Goal: Entertainment & Leisure: Consume media (video, audio)

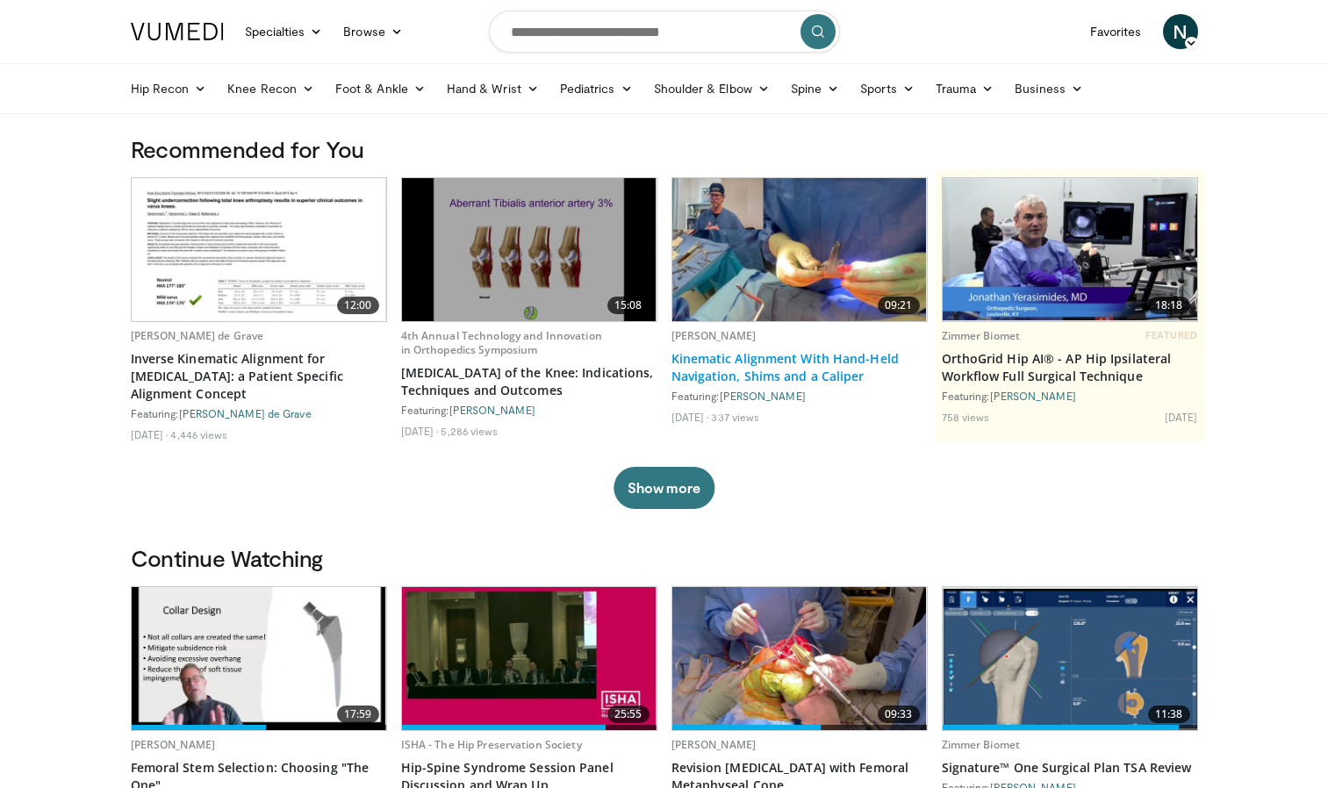
click at [777, 367] on link "Kinematic Alignment With Hand-Held Navigation, Shims and a Caliper" at bounding box center [800, 367] width 256 height 35
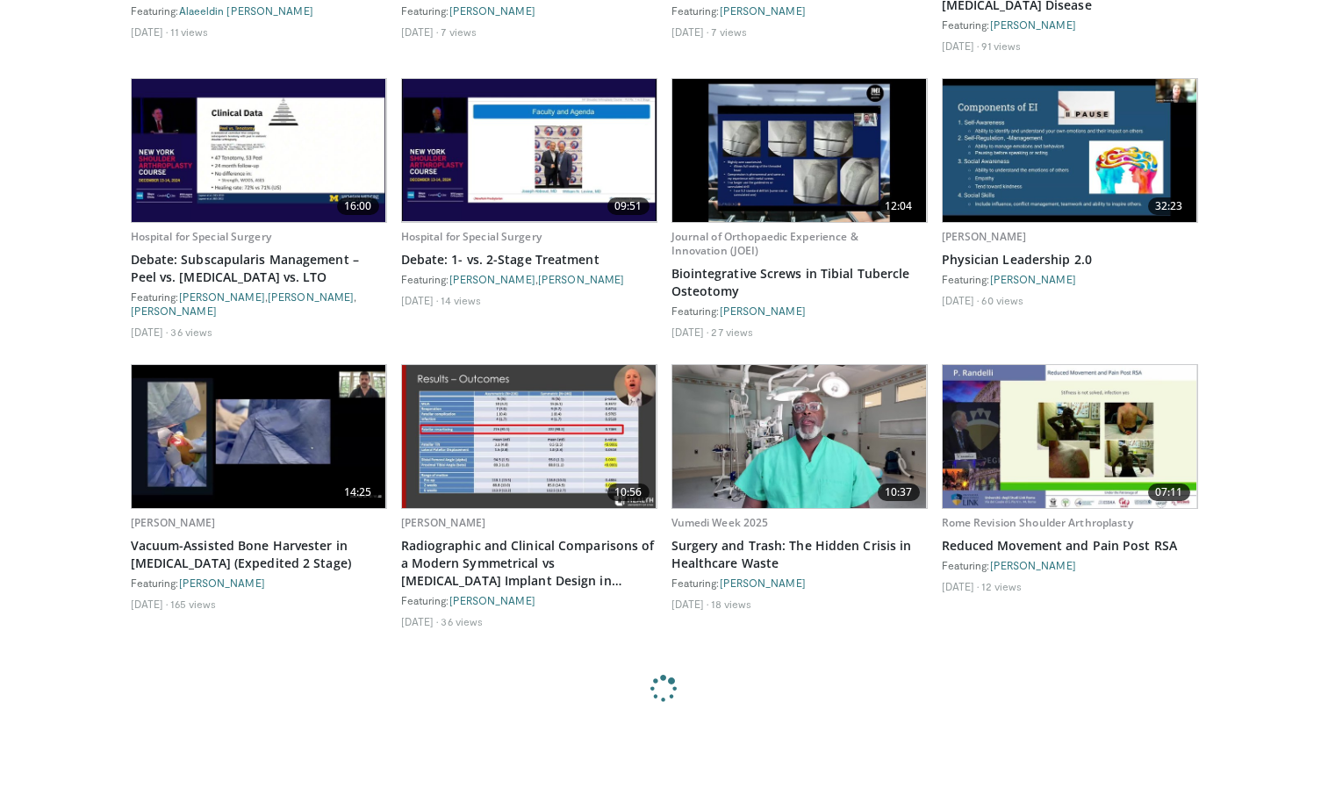
scroll to position [6399, 0]
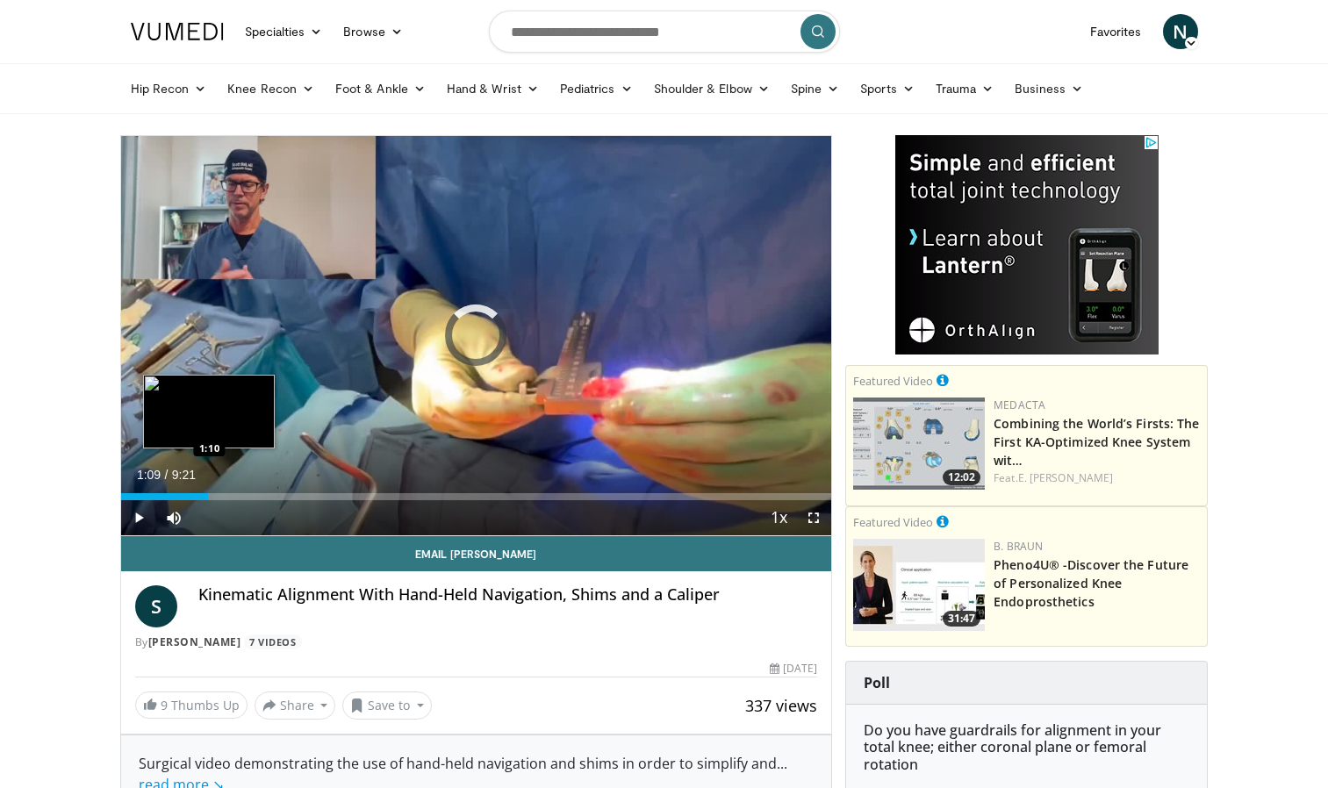
click at [208, 500] on div "Loaded : 12.35% 1:09 1:10" at bounding box center [476, 496] width 711 height 7
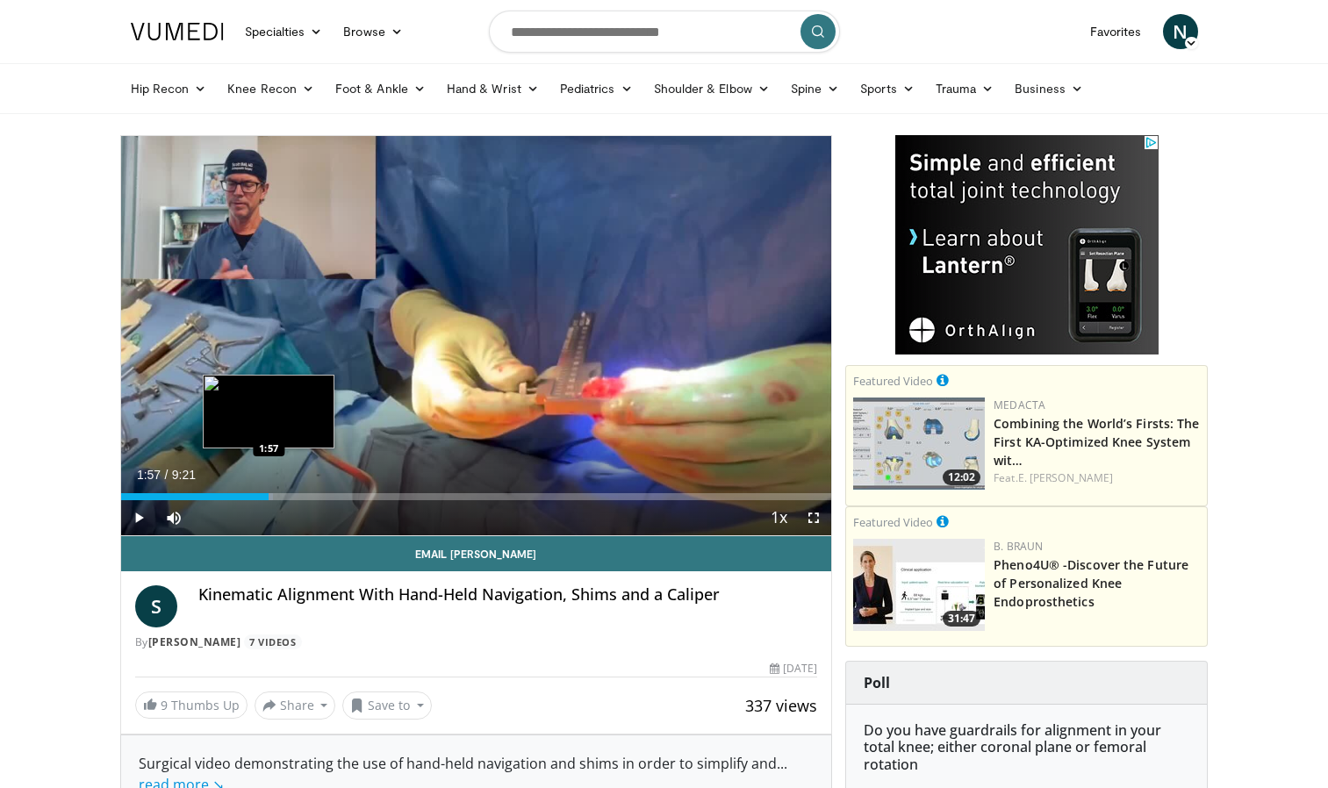
click at [269, 493] on div "Loaded : 21.38% 1:57 1:57" at bounding box center [476, 496] width 711 height 7
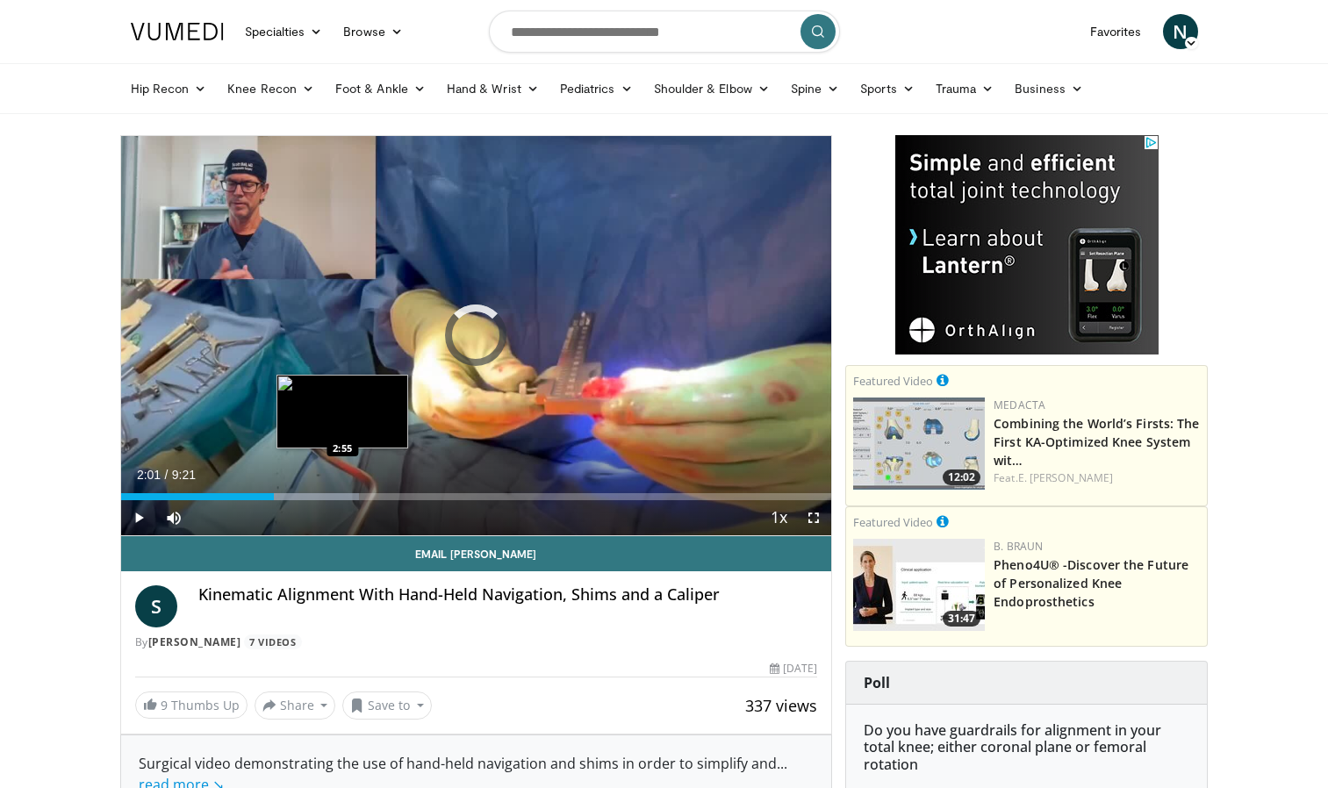
click at [343, 497] on div "Loaded : 33.53% 2:01 2:55" at bounding box center [476, 496] width 711 height 7
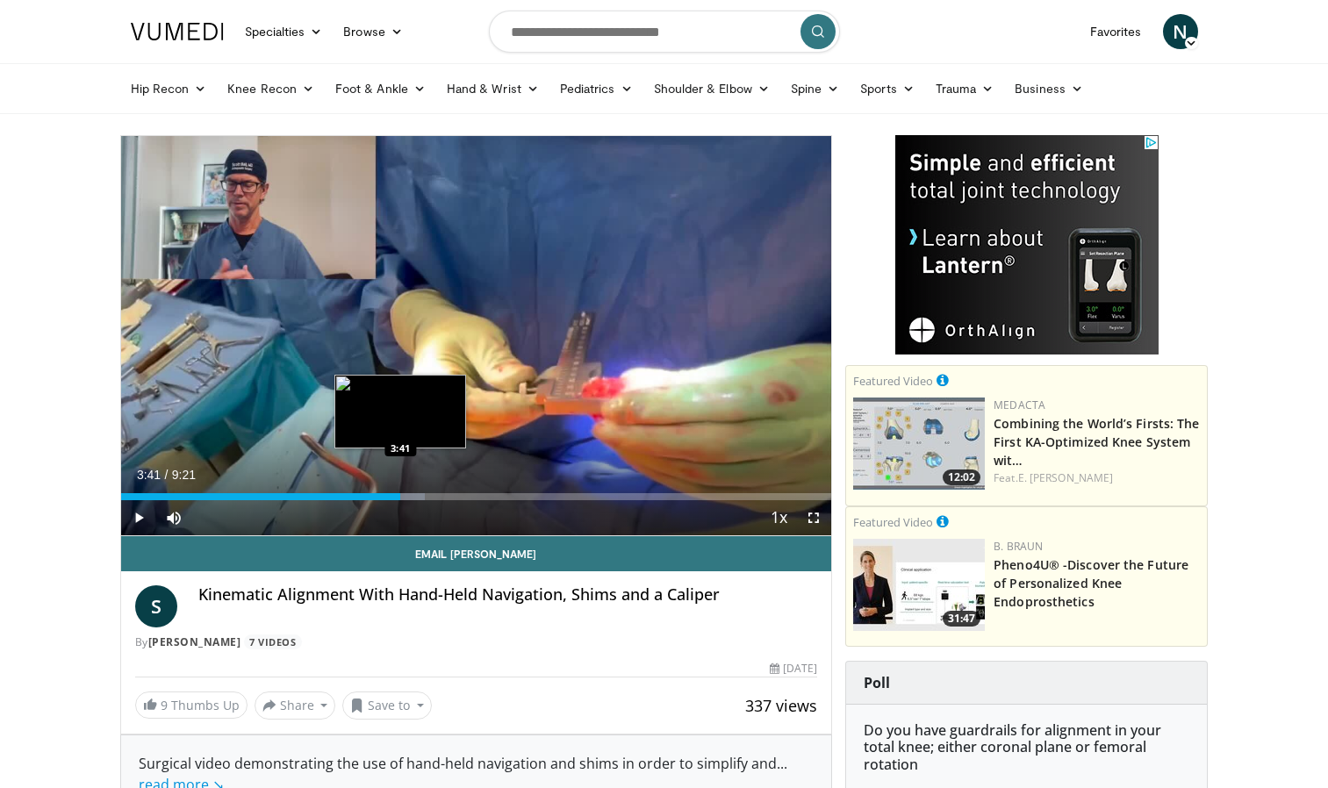
click at [400, 492] on div "Loaded : 42.76% 3:41 3:41" at bounding box center [476, 492] width 711 height 17
click at [463, 496] on div "Loaded : 51.19% 3:47 4:30" at bounding box center [476, 496] width 711 height 7
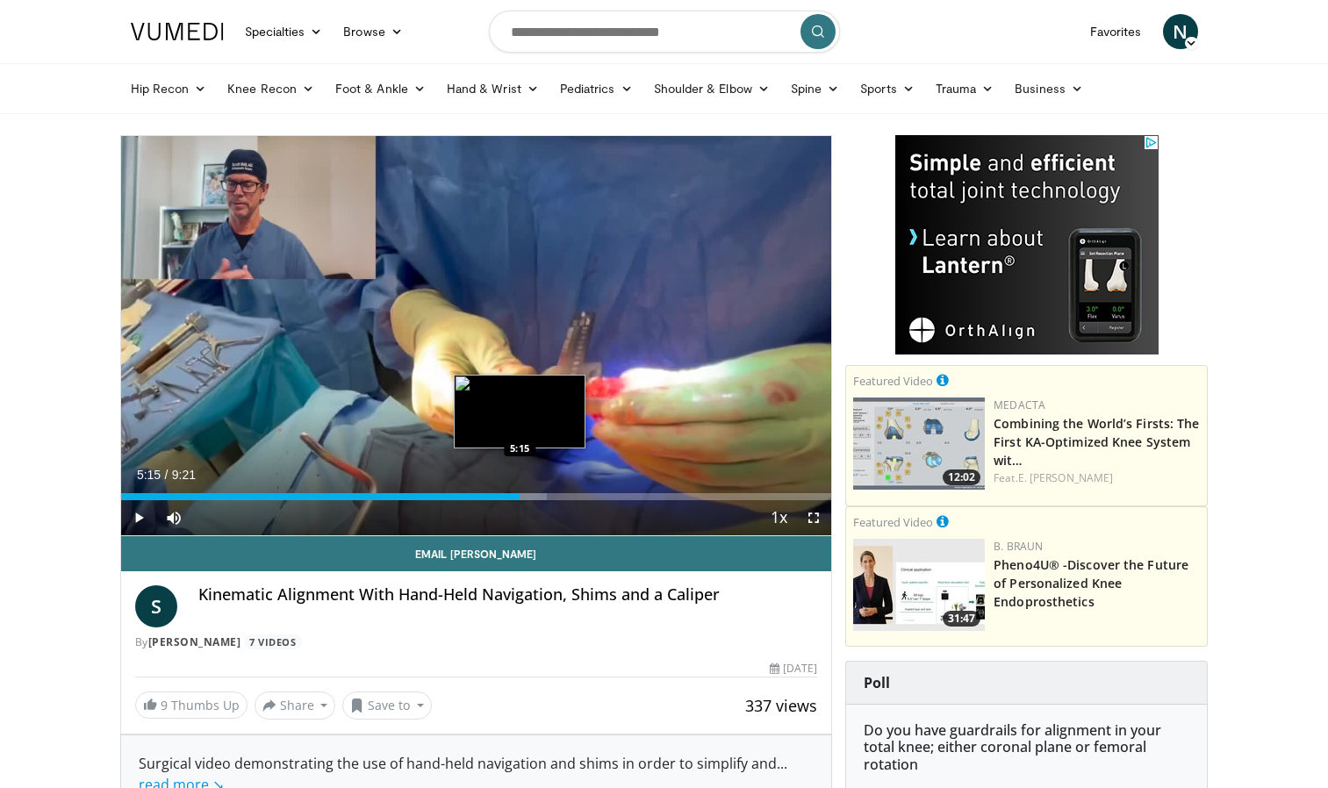
click at [520, 496] on div "Loaded : 60.01% 5:15 5:15" at bounding box center [476, 496] width 711 height 7
click at [565, 494] on div "Progress Bar" at bounding box center [544, 496] width 117 height 7
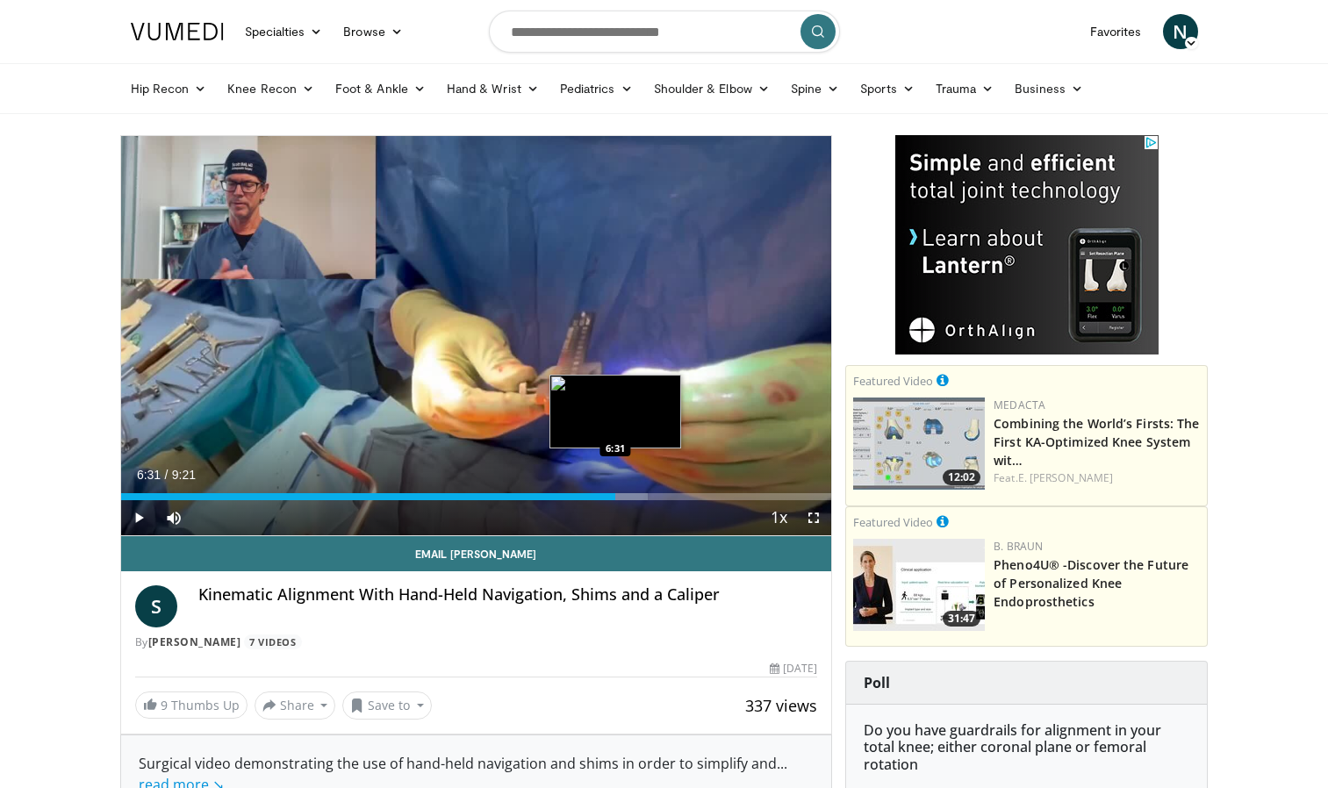
click at [616, 493] on div "Progress Bar" at bounding box center [589, 496] width 117 height 7
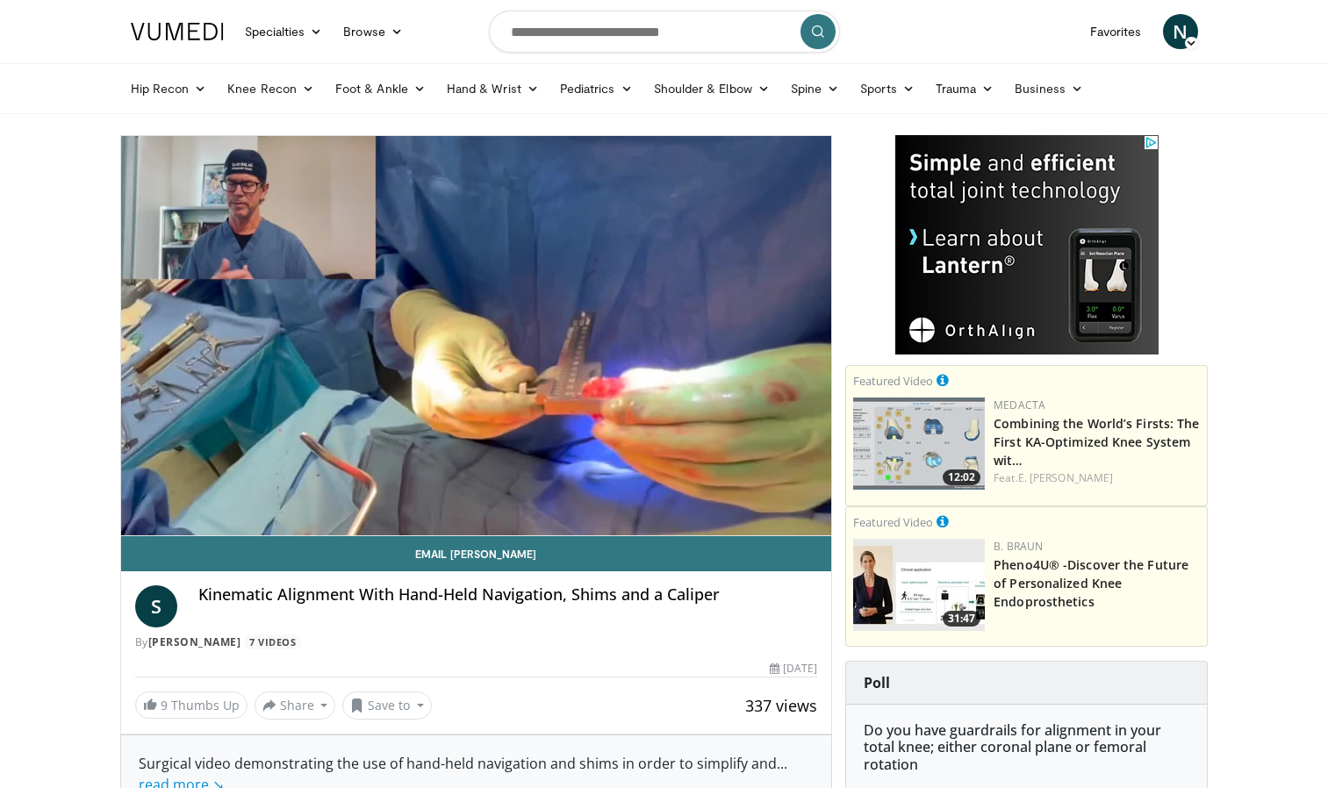
click at [666, 497] on div "10 seconds Tap to unmute" at bounding box center [476, 335] width 711 height 399
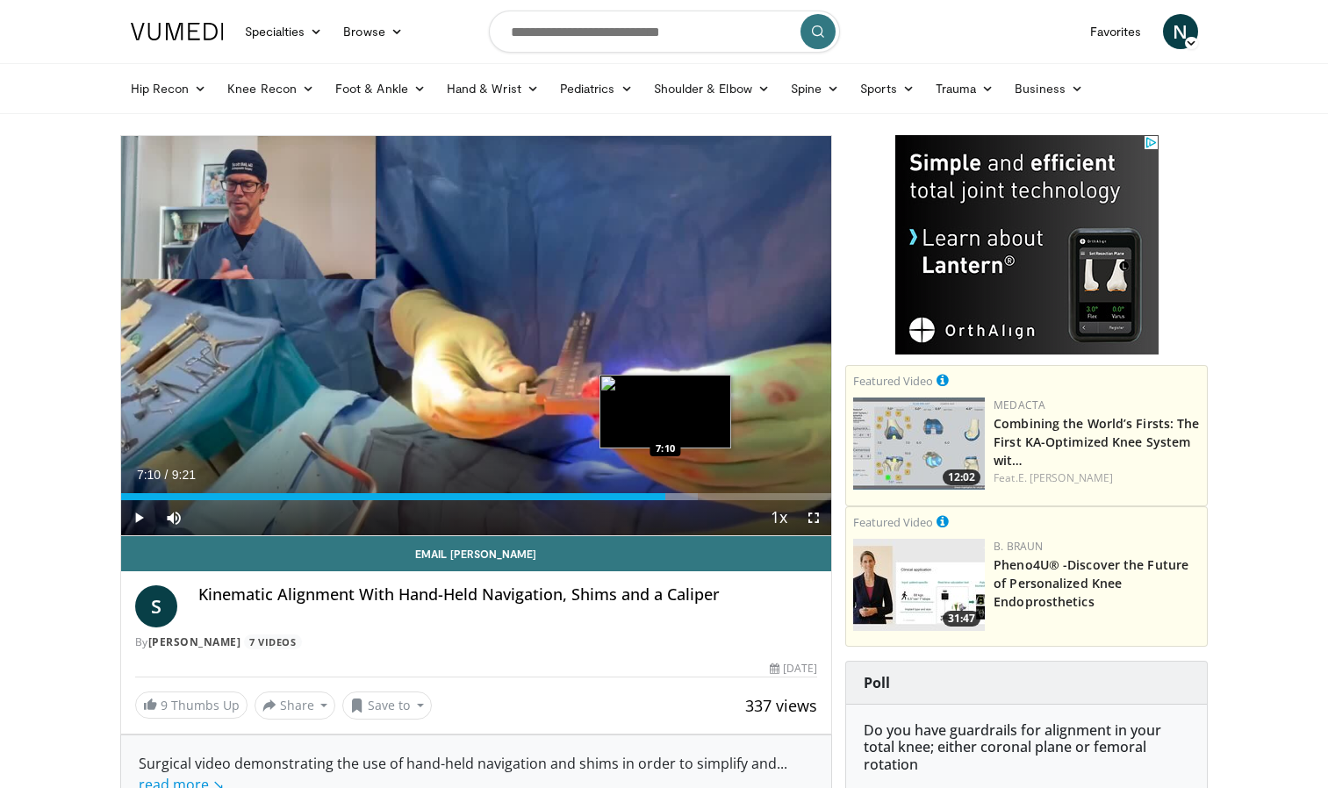
click at [666, 496] on div "Progress Bar" at bounding box center [640, 496] width 116 height 7
click at [637, 499] on div "Loaded : 88.26% 6:48 6:48" at bounding box center [476, 496] width 711 height 7
click at [705, 500] on div "Loaded : 88.26% 7:41 7:42" at bounding box center [476, 496] width 711 height 7
